Goal: Task Accomplishment & Management: Use online tool/utility

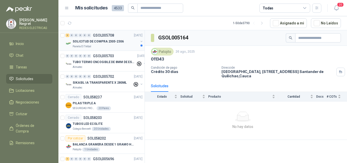
click at [121, 42] on div "SOLICITUD DE COMPRA 2305-2306" at bounding box center [106, 41] width 66 height 6
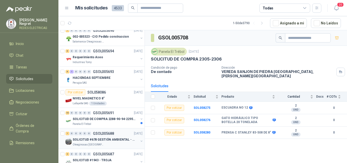
scroll to position [228, 0]
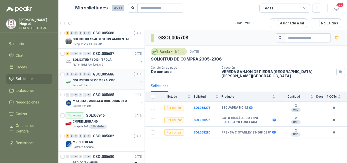
click at [97, 81] on p "SOLICITUD DE COMPRA 2300" at bounding box center [94, 80] width 43 height 5
click at [95, 68] on div "3 0 0 0 0 0 GSOL005687 [DATE] SOLICITUD #1943 - TROJA Rio Fertil del Pacífico S…" at bounding box center [101, 58] width 86 height 21
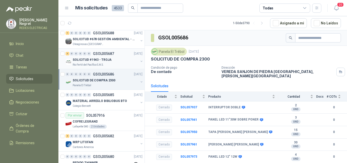
click at [101, 63] on p "Rio Fertil del Pacífico S.A.S." at bounding box center [88, 65] width 31 height 4
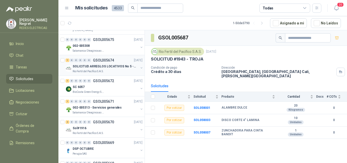
scroll to position [457, 0]
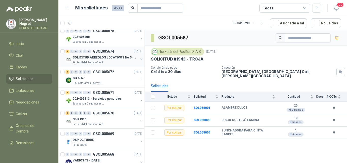
click at [108, 62] on div "Rio Fertil del Pacífico S.A.S." at bounding box center [106, 62] width 66 height 4
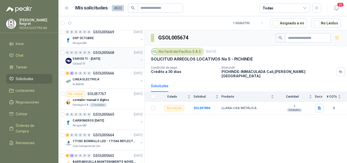
scroll to position [533, 0]
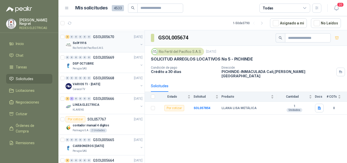
click at [107, 46] on div "Rio Fertil del Pacífico S.A.S." at bounding box center [106, 48] width 66 height 4
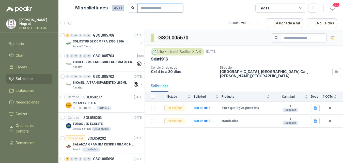
click at [145, 8] on input "text" at bounding box center [158, 8] width 36 height 9
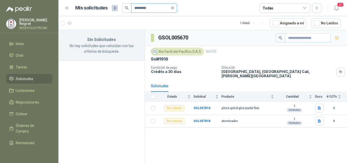
click at [144, 7] on input "*********" at bounding box center [152, 8] width 36 height 9
click at [208, 26] on article "1 - 0 de 0 Asignado a mi No Leídos" at bounding box center [202, 23] width 288 height 14
click at [157, 11] on input "*********" at bounding box center [152, 8] width 36 height 9
click at [157, 9] on input "*********" at bounding box center [152, 8] width 36 height 9
drag, startPoint x: 139, startPoint y: 7, endPoint x: 125, endPoint y: 8, distance: 14.2
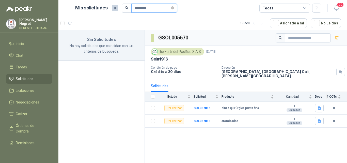
click at [125, 8] on span "*********" at bounding box center [149, 8] width 55 height 9
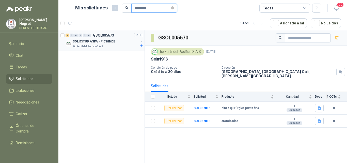
type input "*********"
click at [120, 36] on div "1 0 0 0 0 0 GSOL005673 [DATE]" at bounding box center [104, 35] width 78 height 6
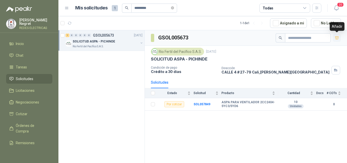
click at [338, 36] on icon "button" at bounding box center [336, 38] width 4 height 4
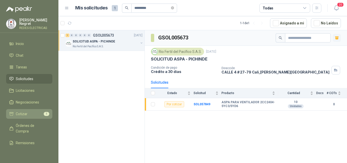
click at [25, 115] on link "Cotizar 1" at bounding box center [29, 114] width 46 height 10
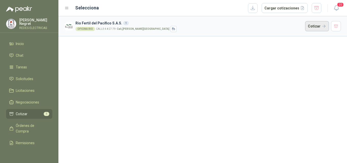
click at [313, 28] on button "Cotizar" at bounding box center [317, 26] width 24 height 10
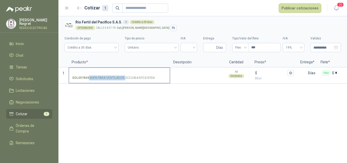
copy p "- ASPA PARA VENTILADOR"
drag, startPoint x: 125, startPoint y: 78, endPoint x: 154, endPoint y: 78, distance: 28.9
click at [154, 78] on div "SOL057849 - ASPA PARA VENTILADOR 2CC2404-5YC3/5YD6" at bounding box center [119, 77] width 94 height 5
click at [128, 82] on label "SOL057849 - ASPA PARA VENTILADOR 2CC2404-5YC3/5YD6" at bounding box center [119, 75] width 100 height 14
click at [128, 75] on input "SOL057849 - ASPA PARA VENTILADOR 2CC2404-5YC3/5YD6" at bounding box center [119, 73] width 94 height 4
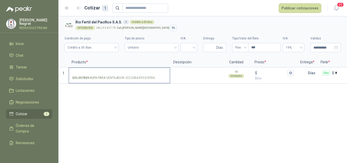
drag, startPoint x: 91, startPoint y: 78, endPoint x: 154, endPoint y: 79, distance: 63.4
click at [154, 79] on div "SOL057849 - ASPA PARA VENTILADOR 2CC2404-5YC3/5YD6" at bounding box center [119, 77] width 94 height 5
click at [110, 80] on label "SOL057849 - ASPA PARA VENTILADOR 2CC2404-5YC3/5YD6" at bounding box center [119, 75] width 100 height 14
click at [110, 75] on input "SOL057849 - ASPA PARA VENTILADOR 2CC2404-5YC3/5YD6" at bounding box center [119, 73] width 94 height 4
drag, startPoint x: 90, startPoint y: 77, endPoint x: 154, endPoint y: 78, distance: 63.4
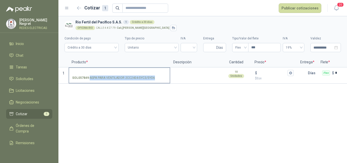
click at [154, 78] on p "SOL057849 - ASPA PARA VENTILADOR 2CC2404-5YC3/5YD6" at bounding box center [113, 77] width 83 height 5
copy p "ASPA PARA VENTILADOR 2CC2404-5YC3/5YD6"
click at [151, 80] on p "SOL057849 - ASPA PARA VENTILADOR 2CC2404-5YC3/5YD6" at bounding box center [113, 77] width 83 height 5
click at [151, 75] on input "SOL057849 - ASPA PARA VENTILADOR 2CC2404-5YC3/5YD6" at bounding box center [119, 73] width 94 height 4
drag, startPoint x: 139, startPoint y: 78, endPoint x: 146, endPoint y: 80, distance: 7.3
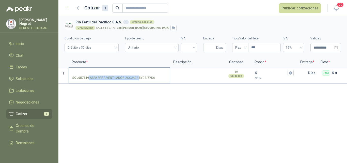
click at [146, 80] on p "SOL057849 - ASPA PARA VENTILADOR 2CC2404-5YC3/5YD6" at bounding box center [113, 77] width 83 height 5
click at [147, 74] on input "SOL057849 - ASPA PARA VENTILADOR 2CC2404-5YC3/5YD6" at bounding box center [119, 73] width 94 height 4
drag, startPoint x: 95, startPoint y: 78, endPoint x: 153, endPoint y: 78, distance: 58.1
click at [153, 78] on p "SOL057849 - ASPA PARA VENTILADOR 2CC2404-5YC3/5YD6" at bounding box center [113, 77] width 83 height 5
copy p "ASPA PARA VENTILADOR 2CC2404-5YC3/5YD6"
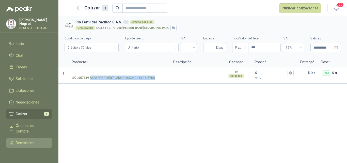
click at [26, 142] on span "Remisiones" at bounding box center [25, 143] width 19 height 6
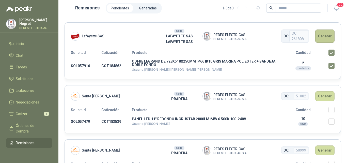
click at [319, 39] on button "Generar" at bounding box center [324, 35] width 19 height 13
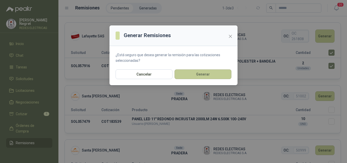
click at [205, 76] on button "Generar" at bounding box center [202, 74] width 57 height 10
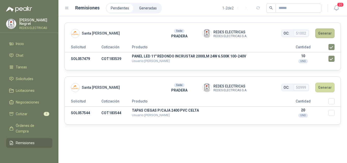
click at [319, 32] on button "Generar" at bounding box center [324, 33] width 19 height 10
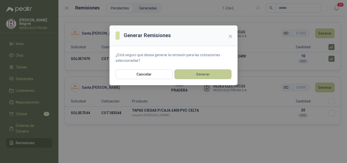
click at [206, 76] on button "Generar" at bounding box center [202, 74] width 57 height 10
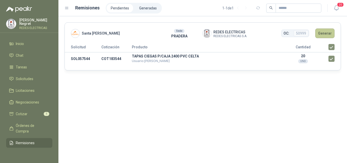
click at [323, 32] on button "Generar" at bounding box center [324, 33] width 19 height 10
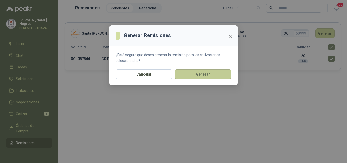
click at [187, 78] on button "Generar" at bounding box center [202, 74] width 57 height 10
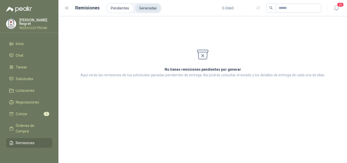
click at [150, 7] on li "Generadas" at bounding box center [148, 8] width 26 height 9
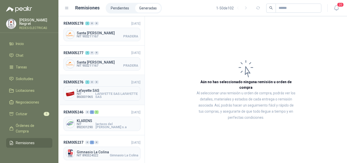
click at [111, 97] on span "LAFAYETTE SAS LAFAYETTE SAS" at bounding box center [116, 95] width 43 height 6
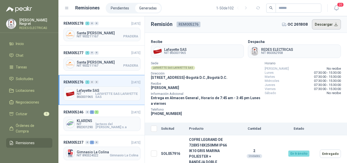
click at [321, 26] on button "Descargar" at bounding box center [326, 24] width 29 height 10
click at [115, 64] on span "NIT 900211167 PRADERA" at bounding box center [107, 65] width 61 height 3
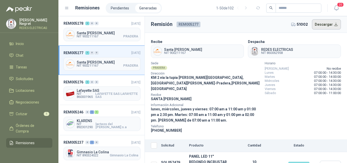
click at [326, 24] on button "Descargar" at bounding box center [326, 24] width 29 height 10
click at [117, 35] on span "NIT 900211167 PRADERA" at bounding box center [107, 36] width 61 height 3
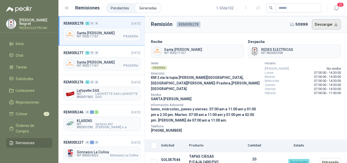
click at [328, 24] on button "Descargar" at bounding box center [326, 24] width 29 height 10
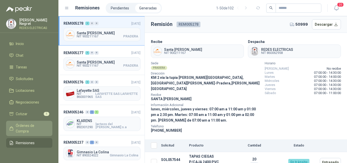
click at [30, 124] on span "Órdenes de Compra" at bounding box center [32, 128] width 32 height 11
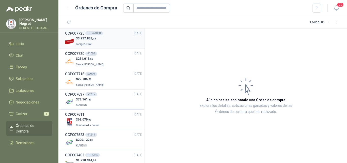
click at [111, 39] on div "$ 3.937.838 ,[GEOGRAPHIC_DATA]" at bounding box center [103, 41] width 77 height 10
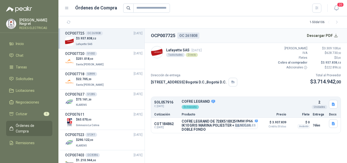
click at [242, 126] on button "Detalles" at bounding box center [246, 125] width 24 height 7
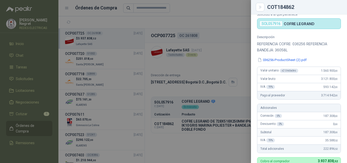
scroll to position [51, 0]
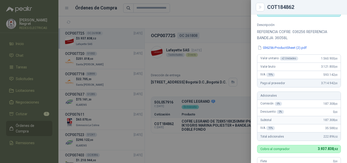
click at [229, 68] on div at bounding box center [173, 81] width 347 height 163
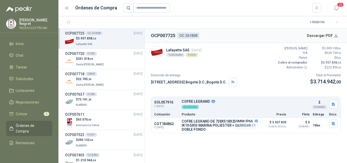
click at [245, 125] on button "Detalles" at bounding box center [246, 125] width 24 height 7
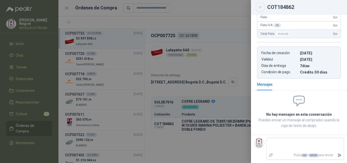
click at [261, 6] on icon "Close" at bounding box center [260, 7] width 4 height 4
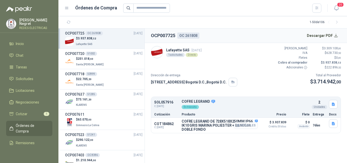
click at [244, 126] on button "Detalles" at bounding box center [246, 125] width 24 height 7
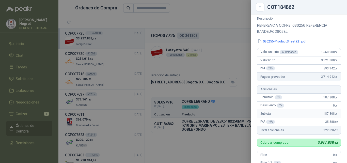
scroll to position [0, 0]
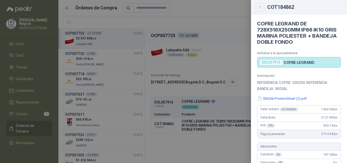
click at [258, 7] on icon "Close" at bounding box center [260, 7] width 4 height 4
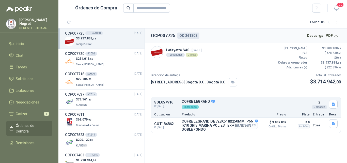
click at [247, 127] on button "Detalles" at bounding box center [246, 125] width 24 height 7
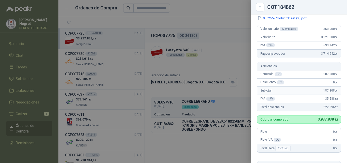
scroll to position [67, 0]
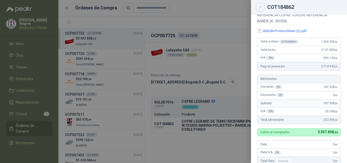
click at [259, 9] on button "Close" at bounding box center [259, 7] width 9 height 9
